Goal: Information Seeking & Learning: Learn about a topic

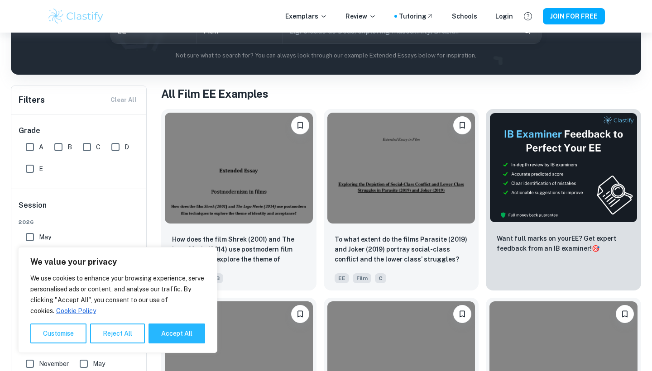
scroll to position [137, 0]
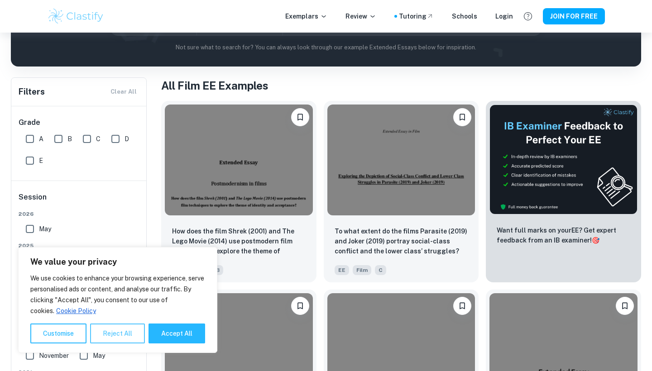
click at [109, 329] on button "Reject All" at bounding box center [117, 334] width 55 height 20
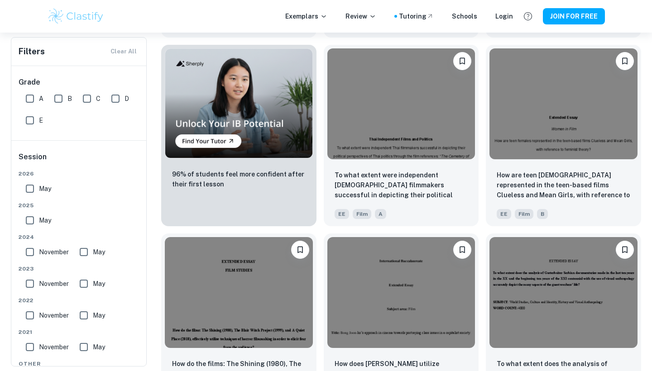
scroll to position [613, 0]
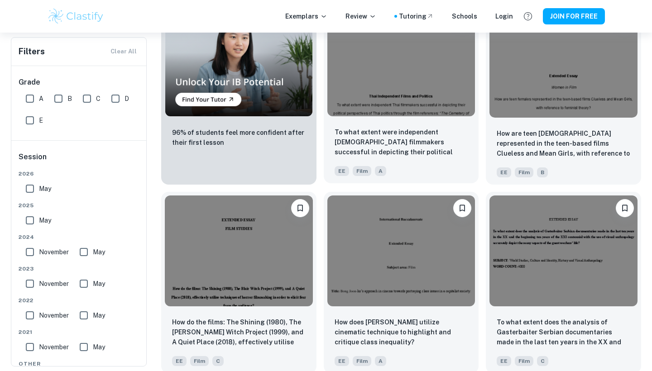
click at [380, 175] on span "A" at bounding box center [380, 171] width 11 height 10
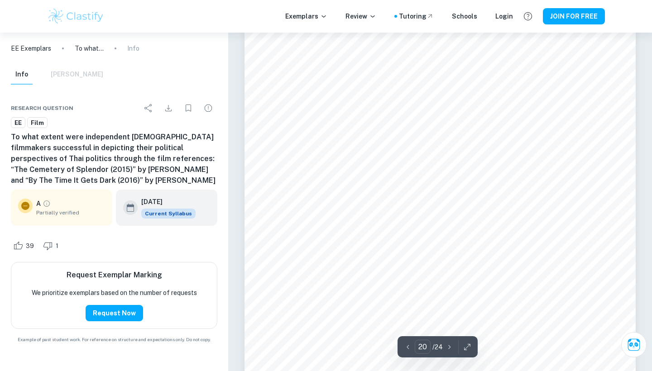
scroll to position [10891, 0]
type input "10"
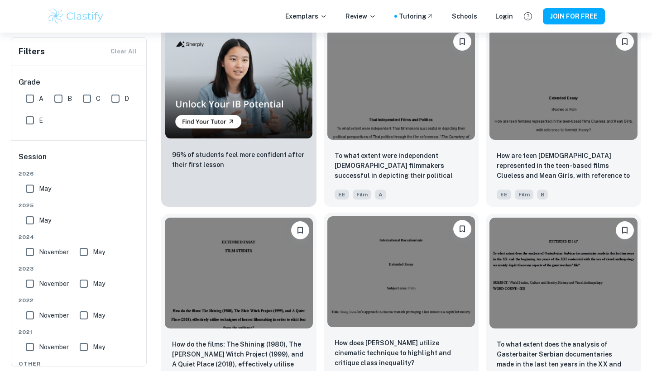
scroll to position [590, 0]
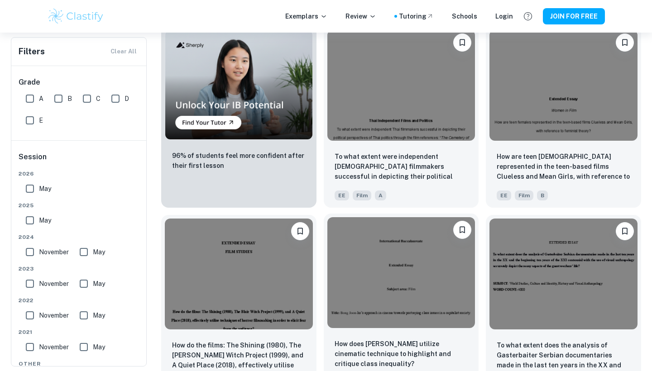
click at [379, 278] on img at bounding box center [402, 272] width 148 height 111
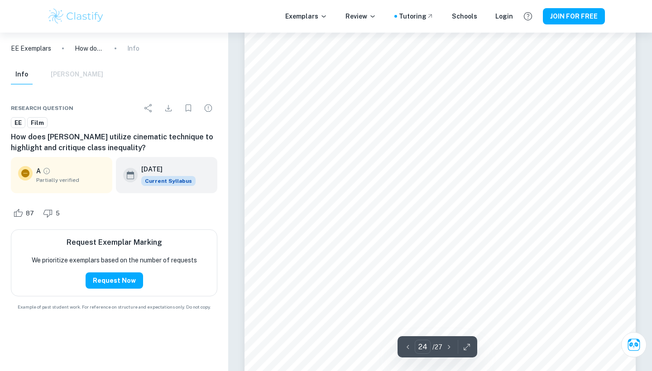
scroll to position [12214, 0]
type input "1"
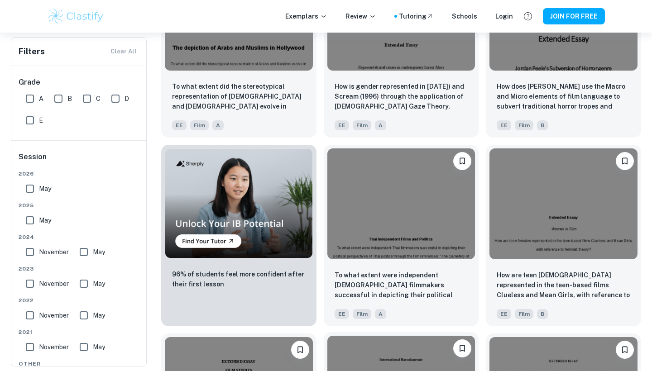
scroll to position [471, 0]
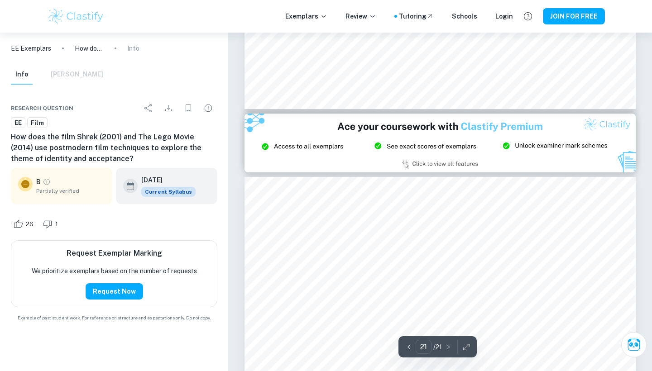
scroll to position [10382, 0]
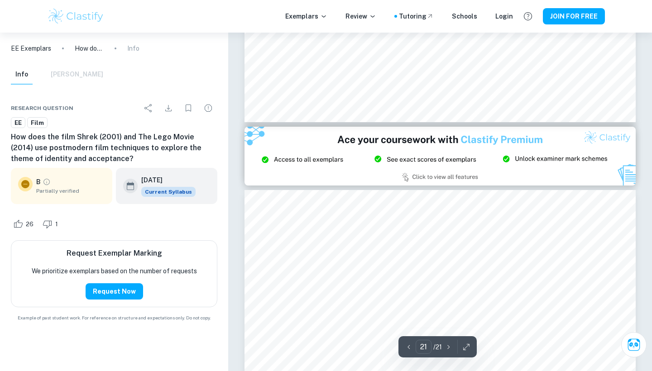
type input "20"
